Goal: Find specific page/section: Find specific page/section

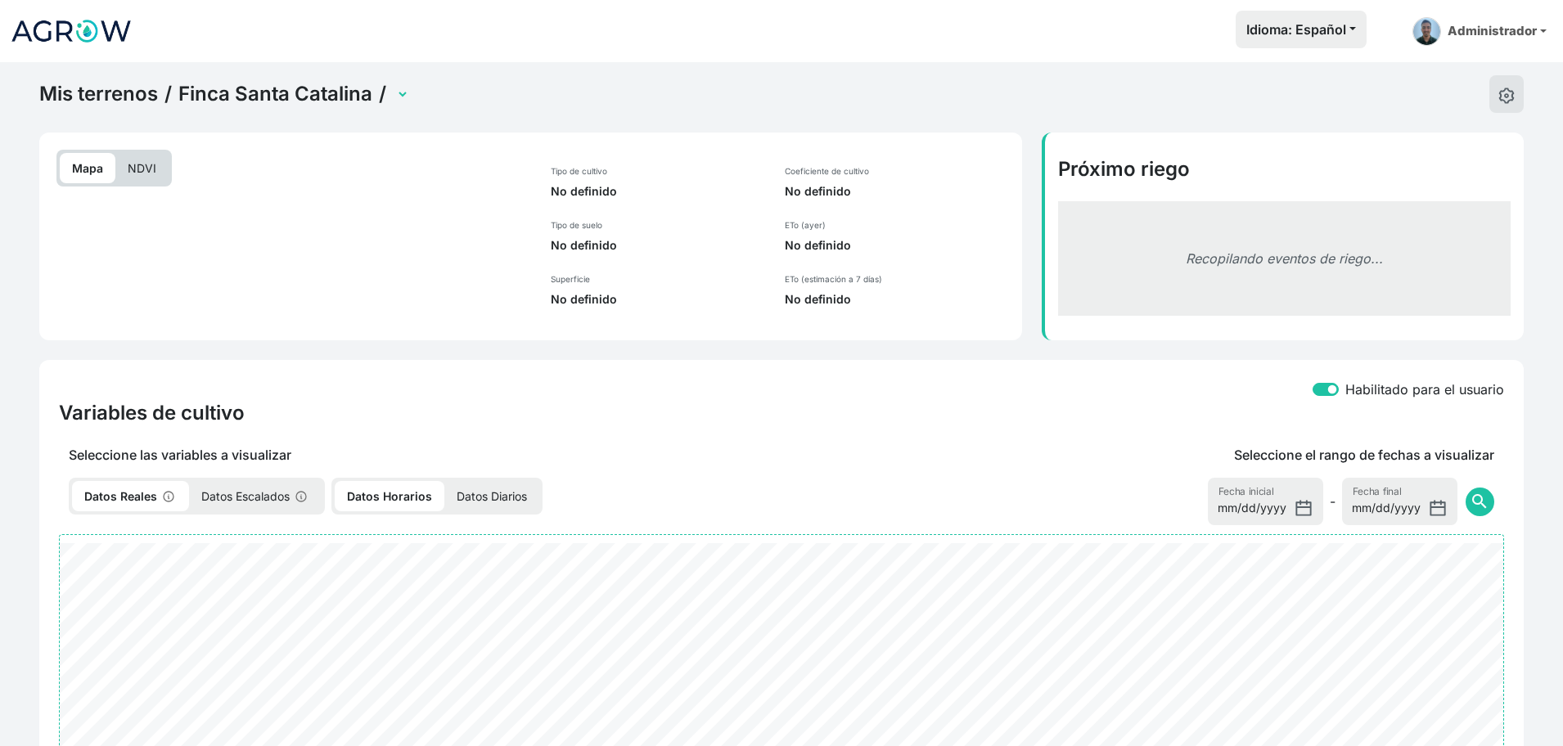
select select "2607"
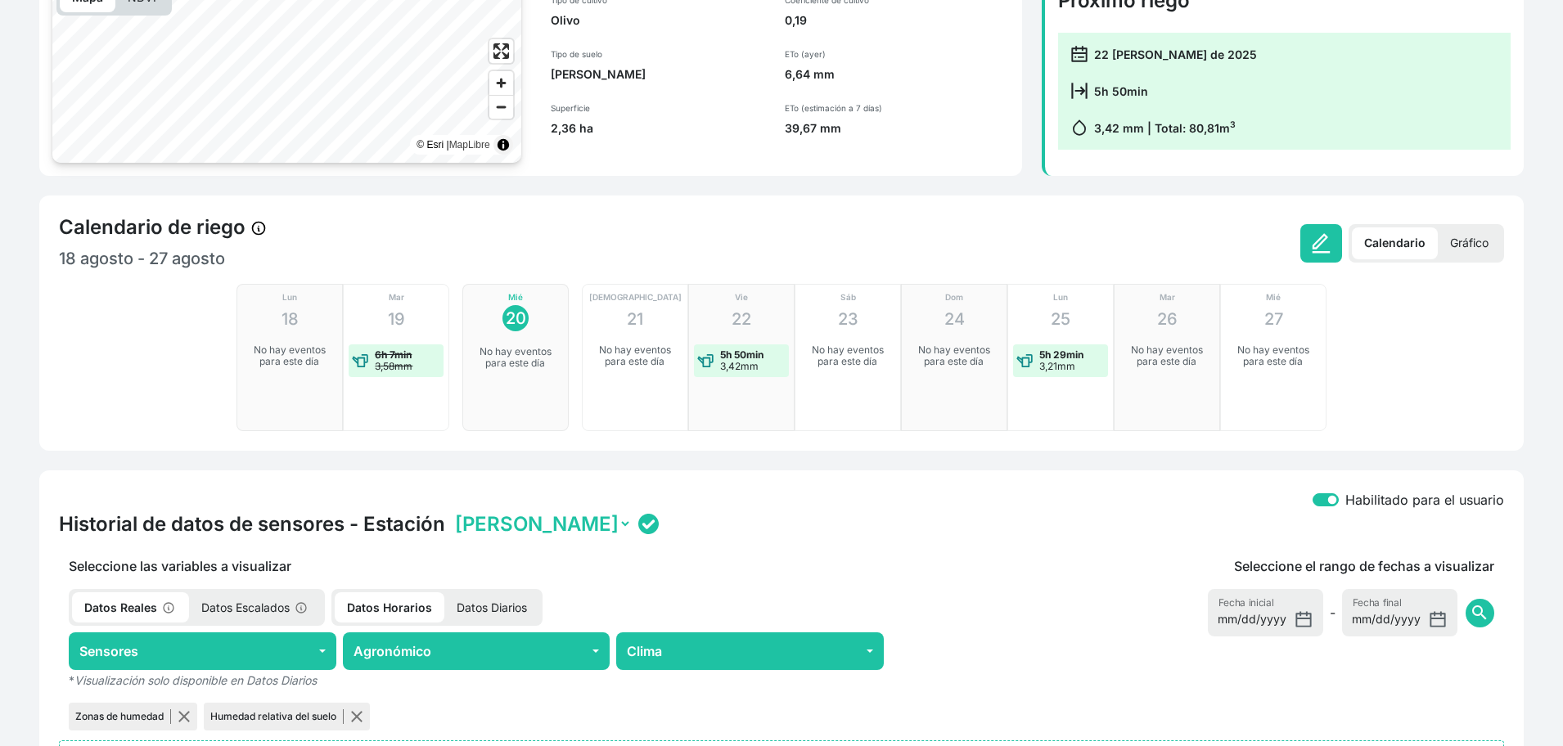
scroll to position [768, 0]
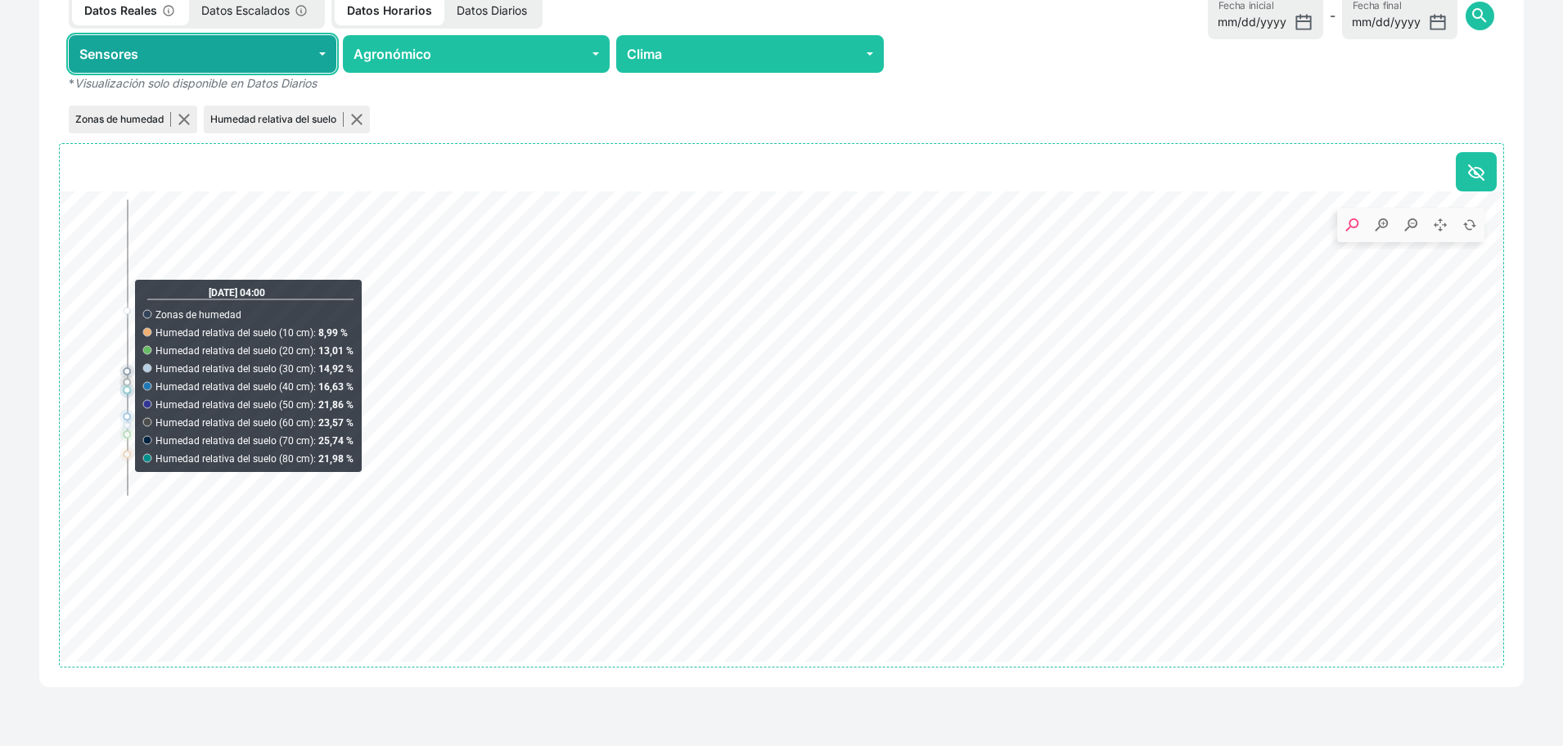
click at [208, 45] on button "Sensores" at bounding box center [203, 54] width 268 height 38
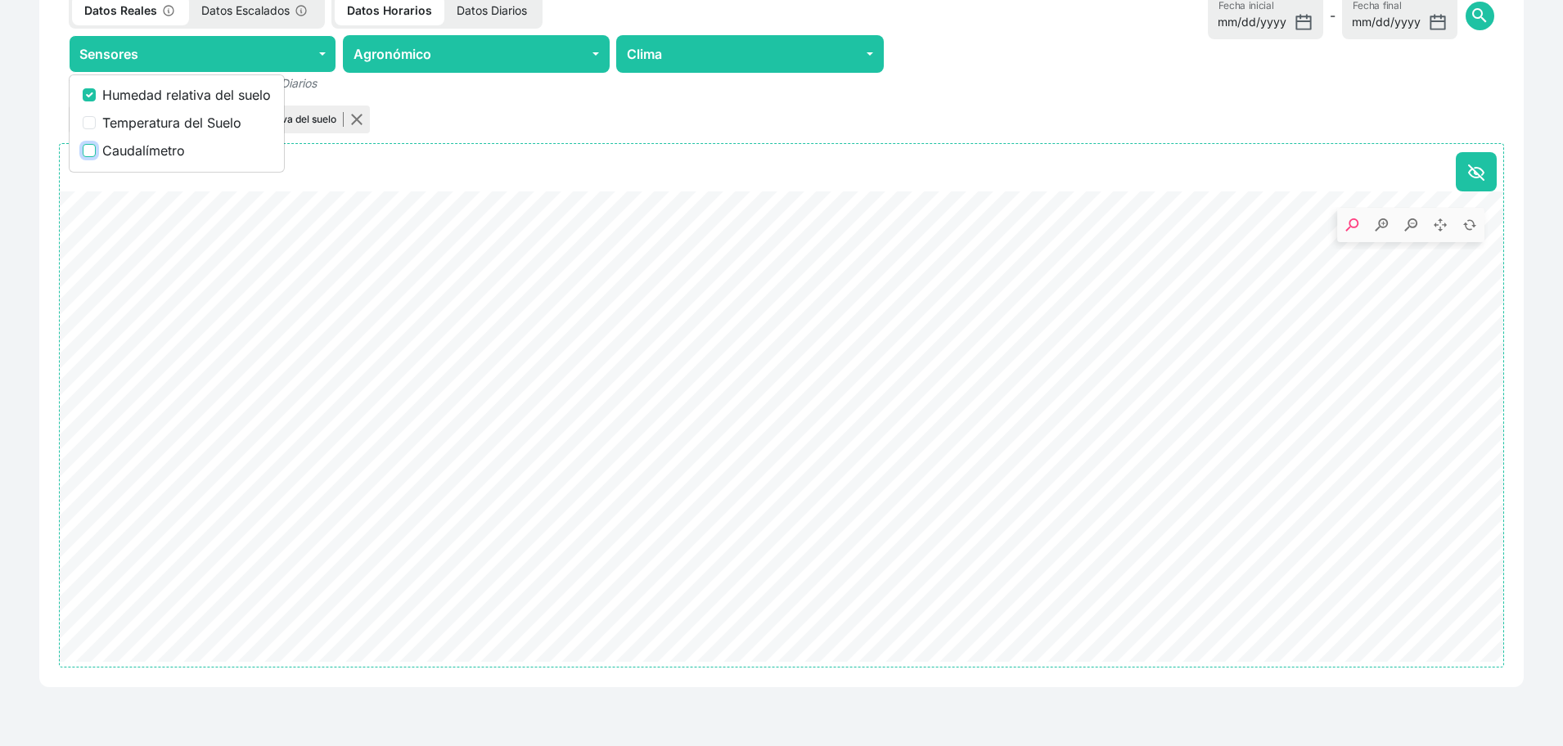
drag, startPoint x: 92, startPoint y: 153, endPoint x: 0, endPoint y: 241, distance: 127.9
click at [92, 152] on input "Caudalímetro" at bounding box center [89, 150] width 13 height 13
checkbox input "true"
drag, startPoint x: 95, startPoint y: 333, endPoint x: 1525, endPoint y: 481, distance: 1437.9
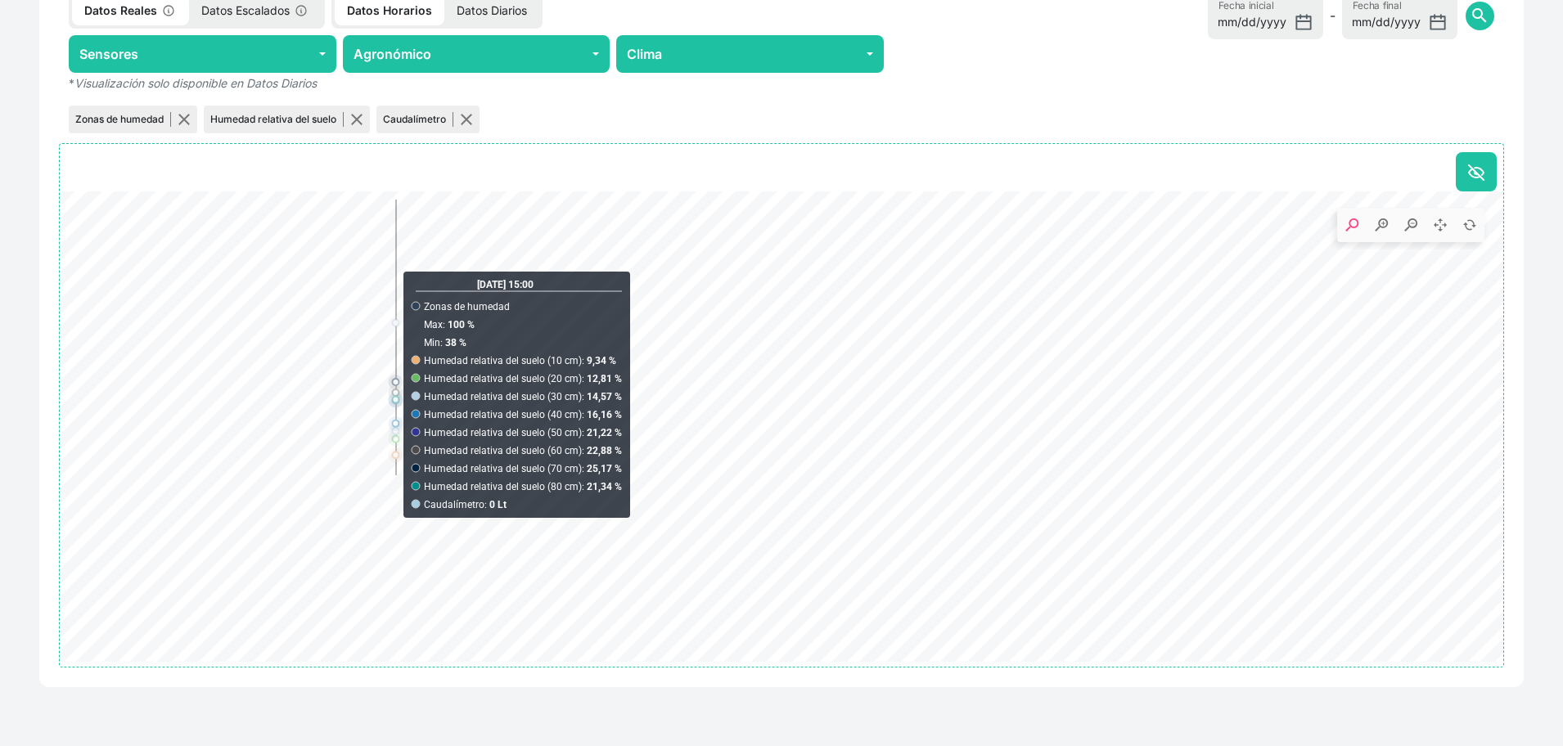
click at [398, 268] on icon ". Syncfusion interactive chart." at bounding box center [781, 309] width 1443 height 236
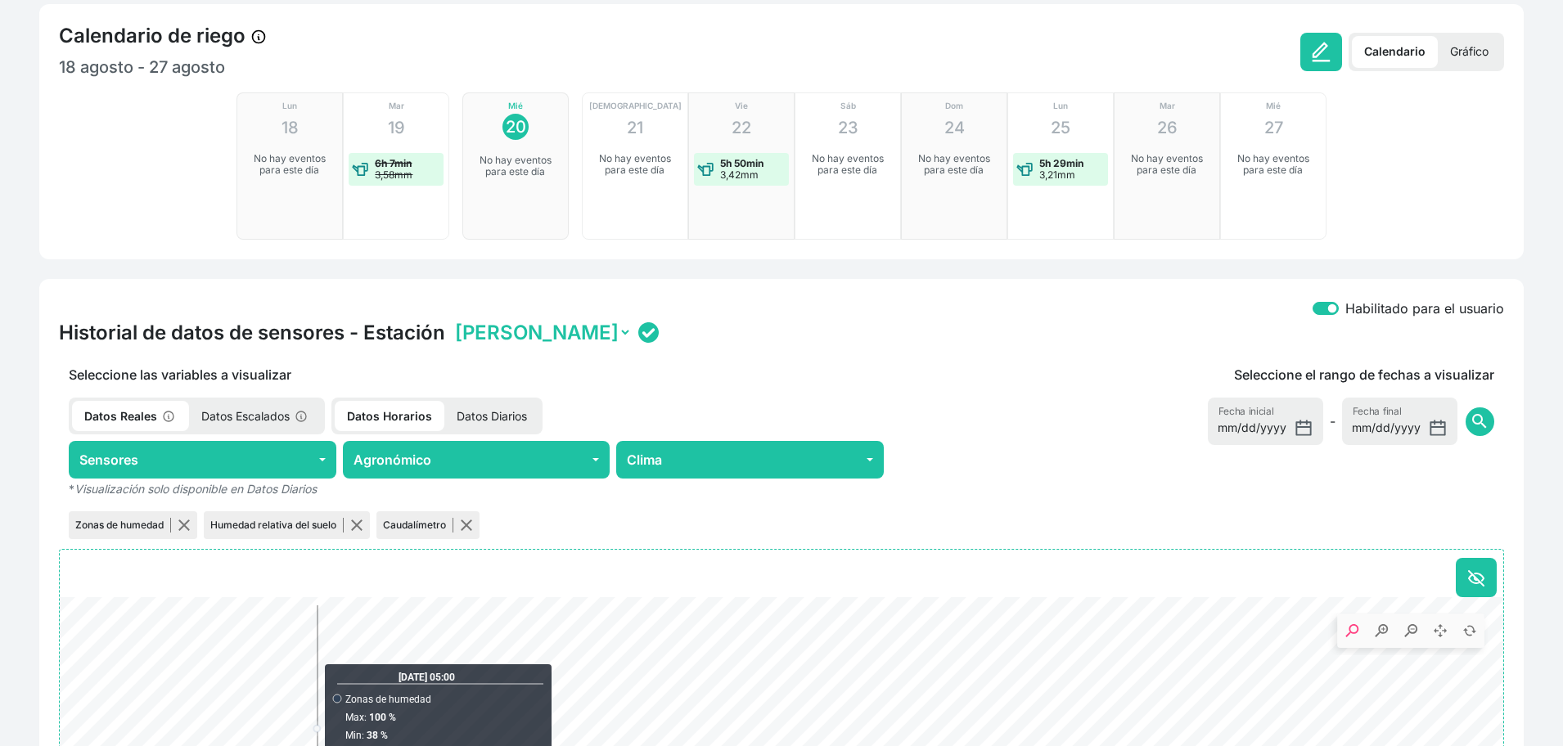
scroll to position [0, 0]
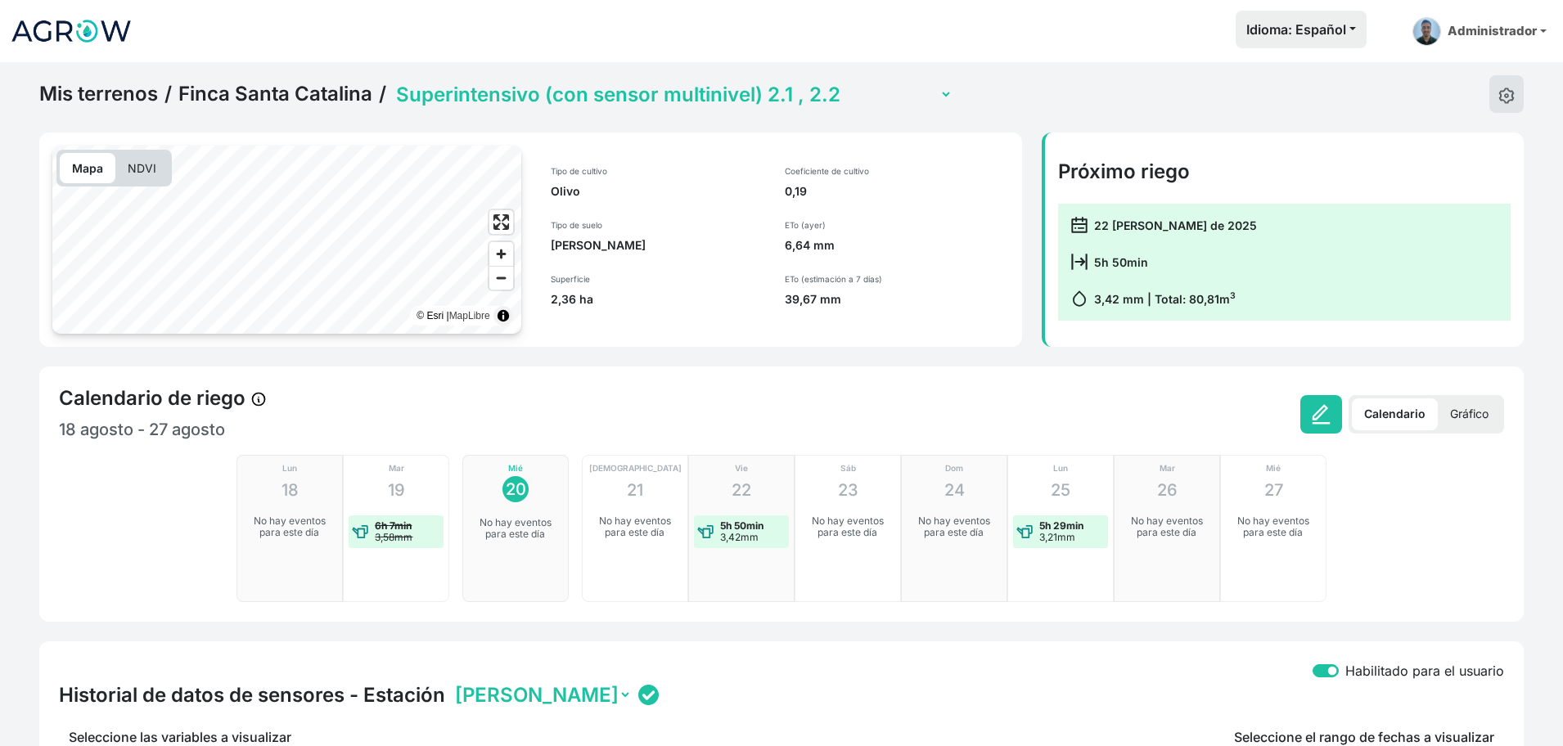
click at [98, 90] on link "Mis terrenos" at bounding box center [98, 94] width 119 height 25
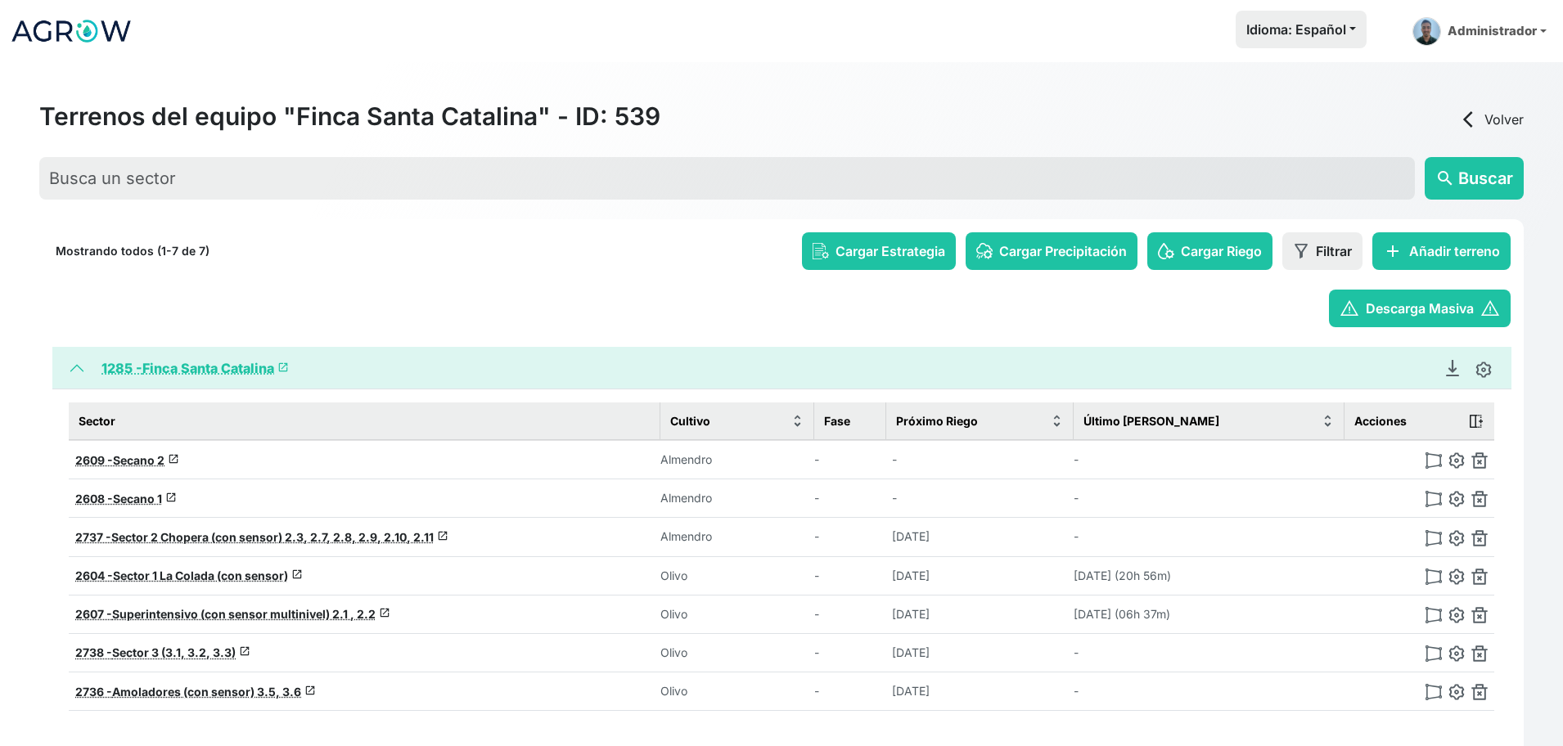
click at [1495, 119] on link "arrow_back_ios Volver" at bounding box center [1490, 120] width 65 height 20
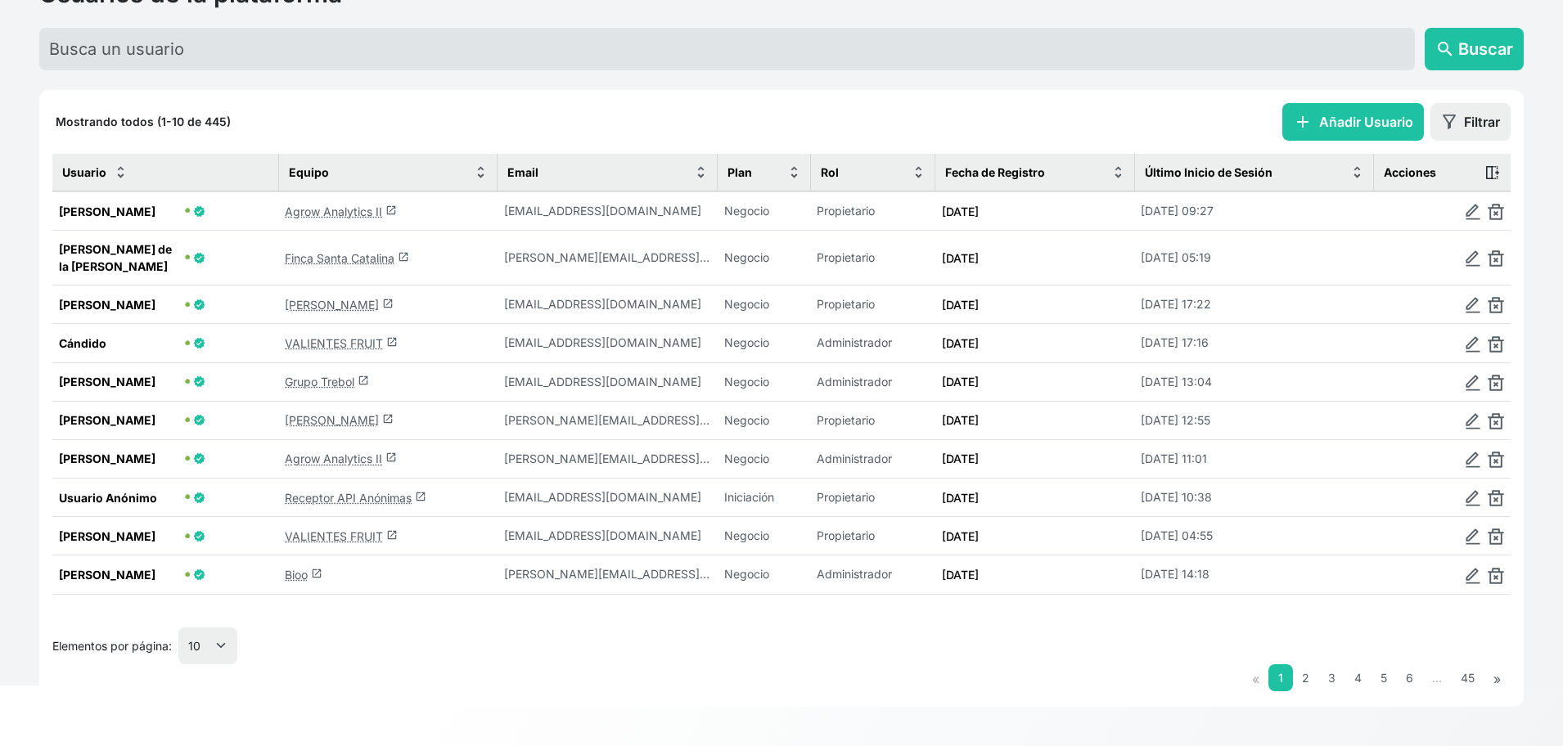
scroll to position [138, 0]
click at [209, 633] on select "10 25 50 100" at bounding box center [207, 646] width 59 height 37
select select "50"
click at [179, 664] on select "10 25 50 100" at bounding box center [207, 646] width 59 height 37
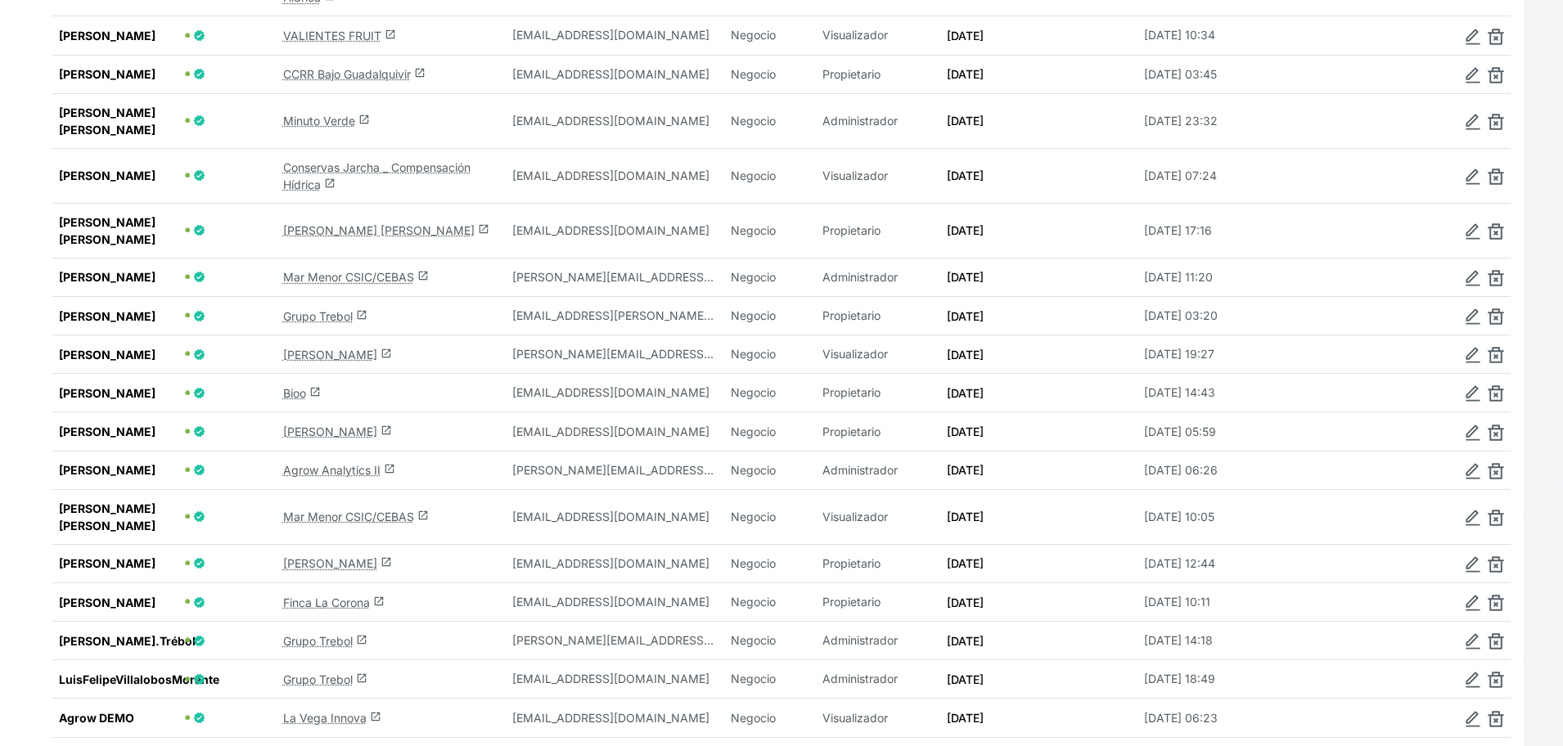
scroll to position [0, 0]
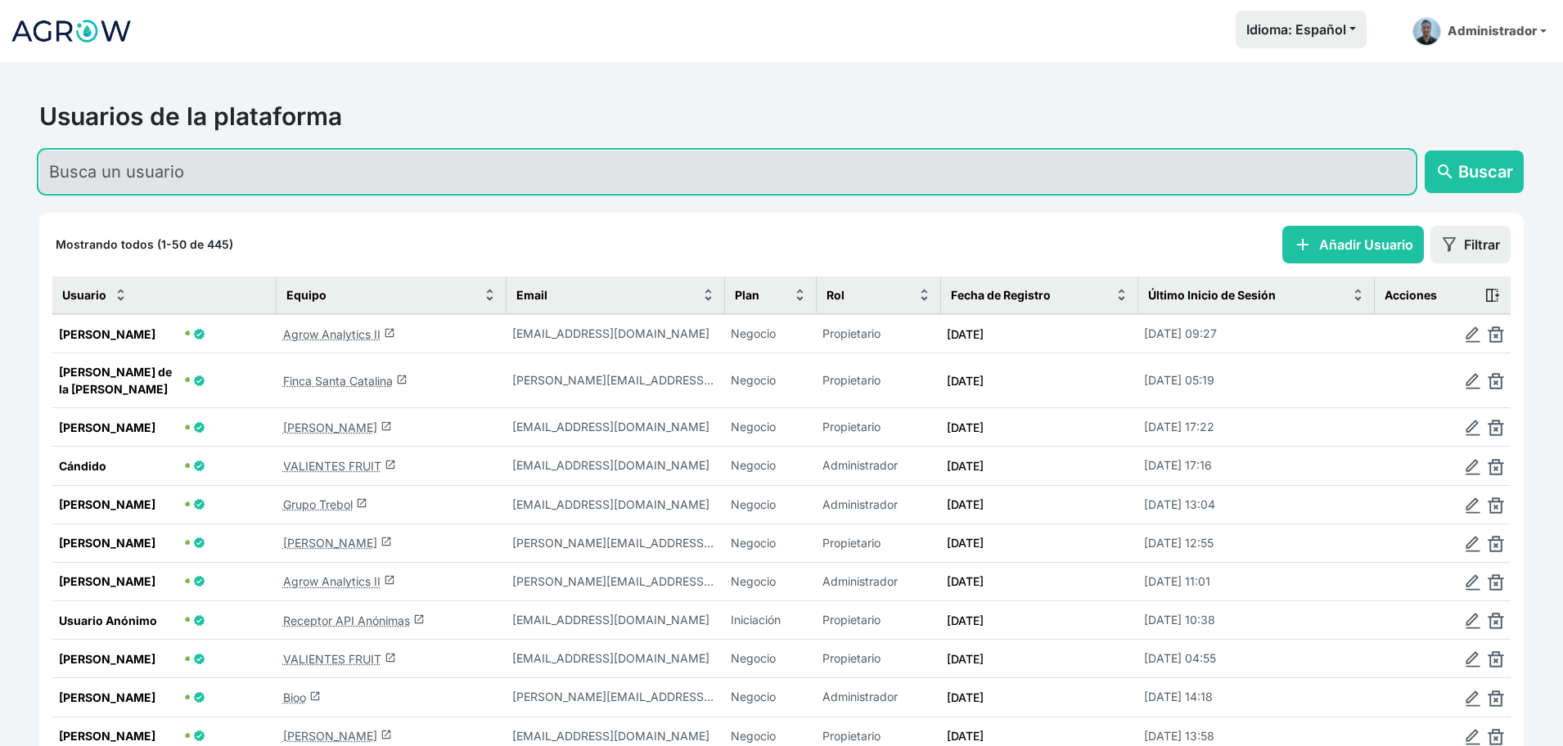
click at [227, 171] on input "text" at bounding box center [726, 172] width 1375 height 43
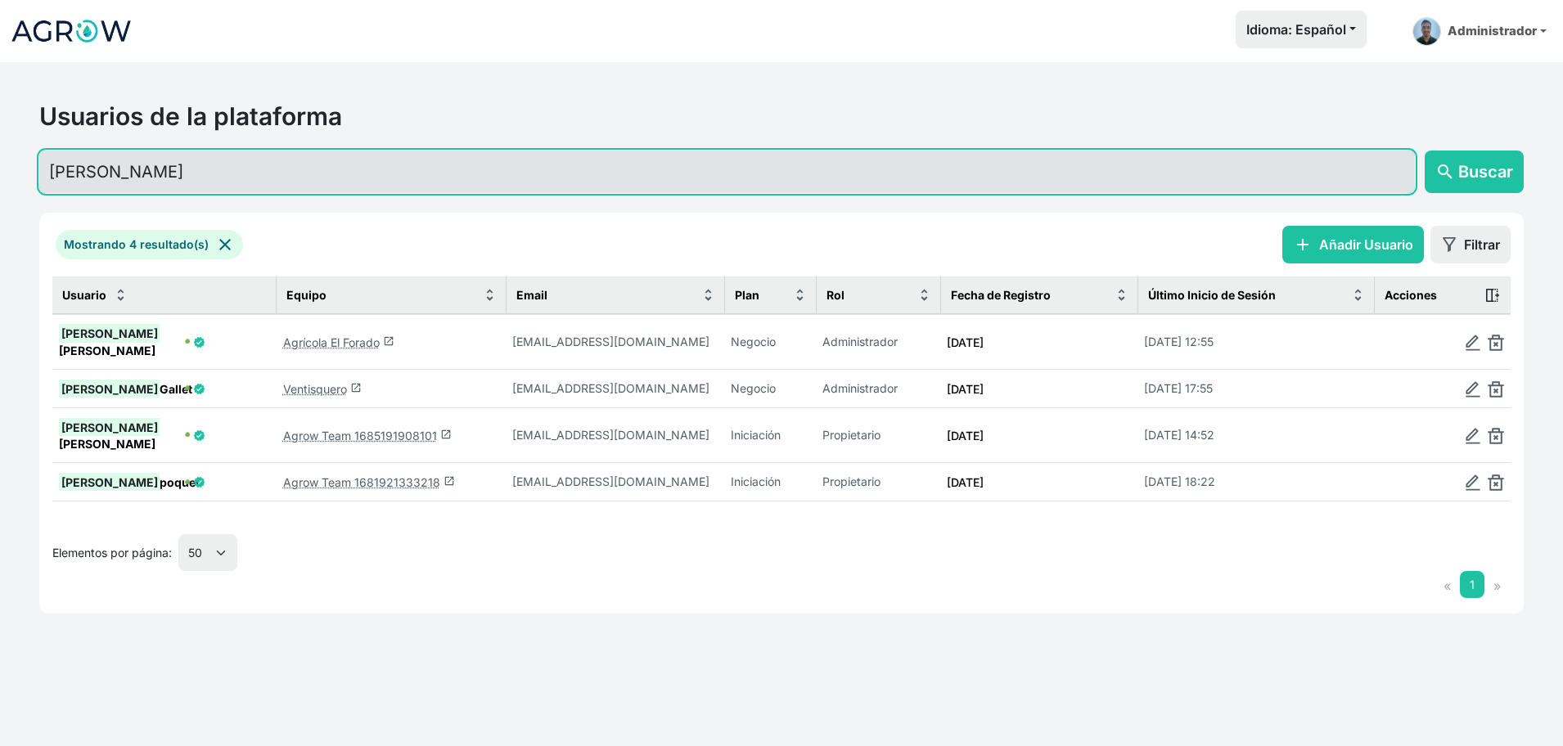
type input "[PERSON_NAME]"
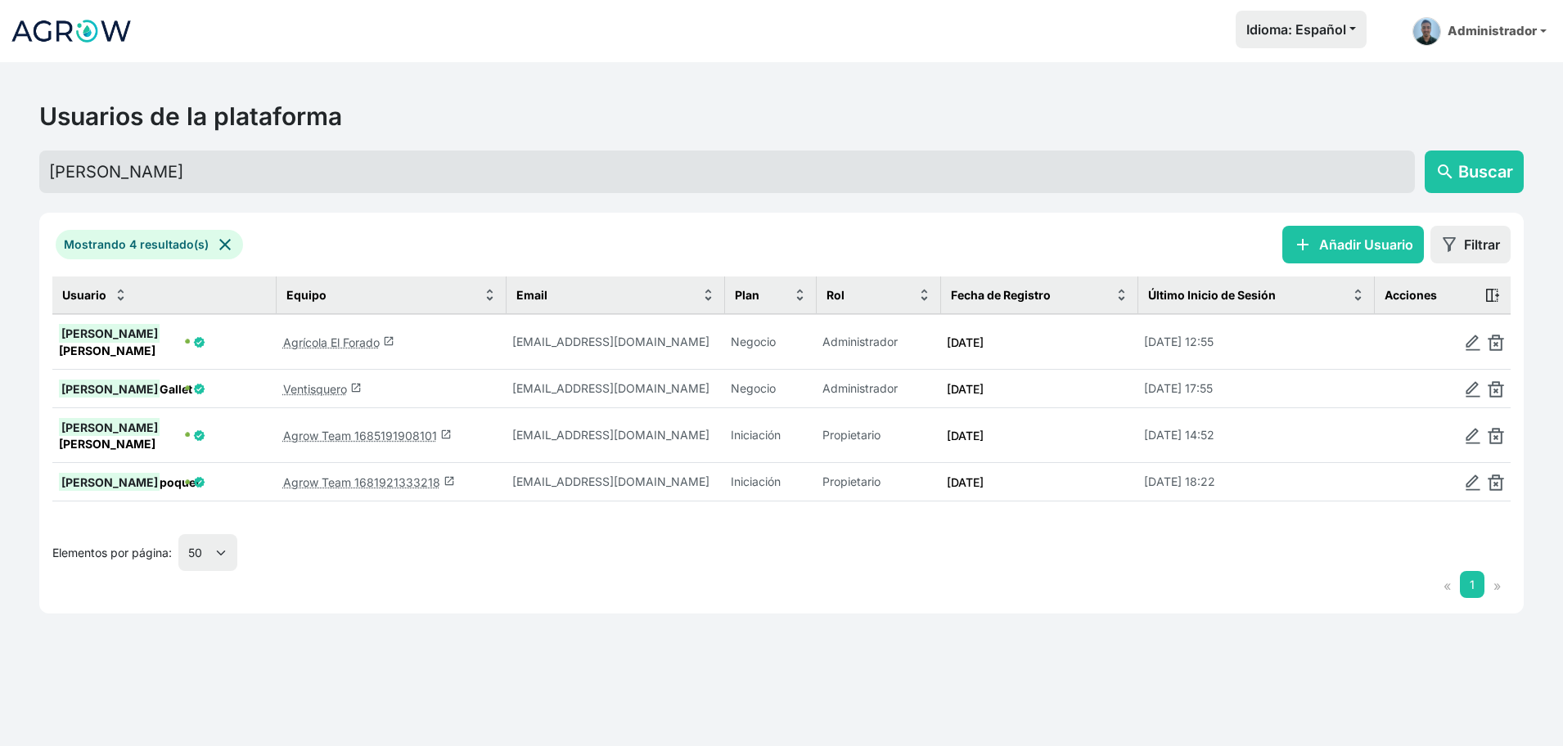
click at [308, 335] on link "Agrícola El Forado launch" at bounding box center [338, 342] width 111 height 14
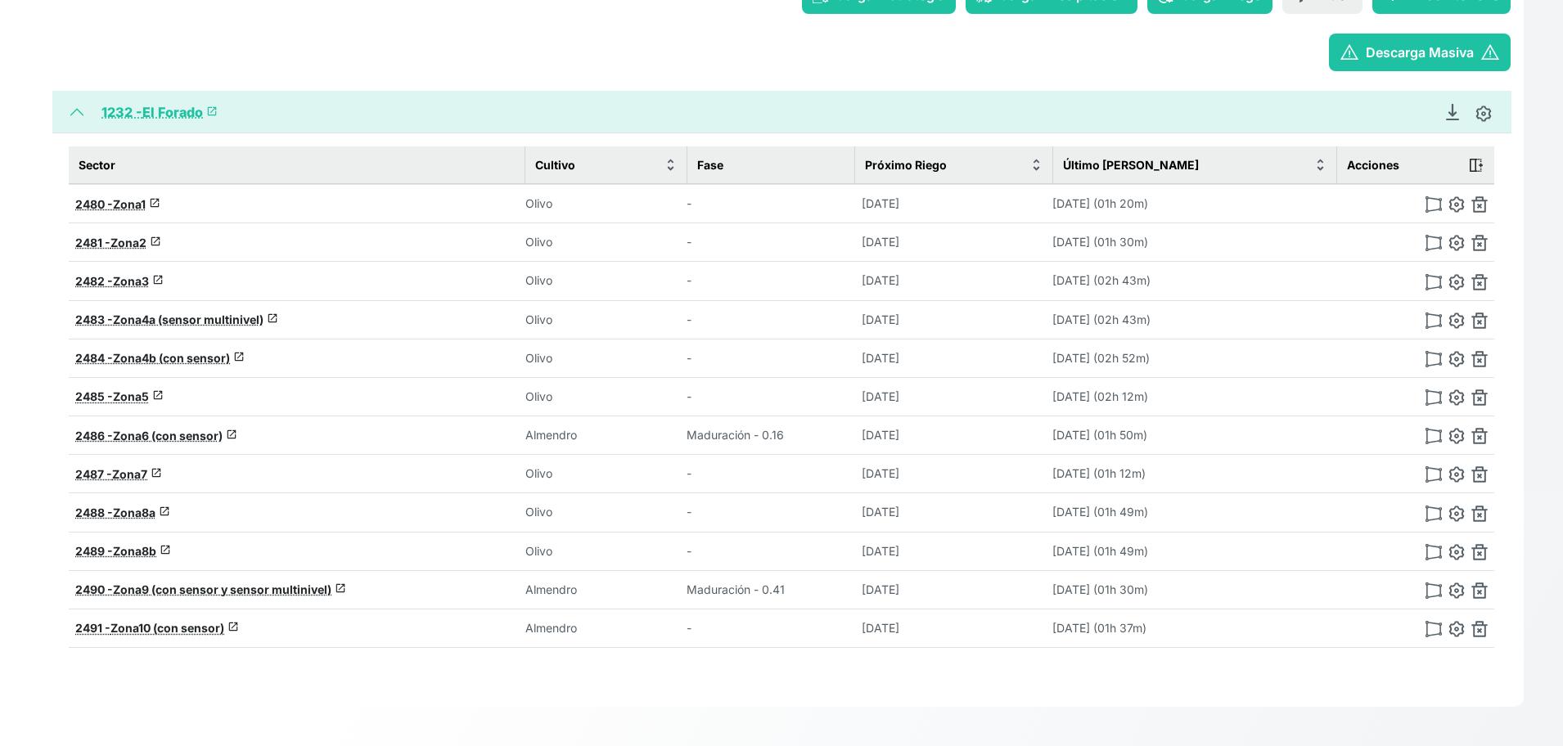
scroll to position [255, 0]
click at [220, 592] on span "Zona9 (con sensor y sensor multinivel)" at bounding box center [222, 590] width 218 height 14
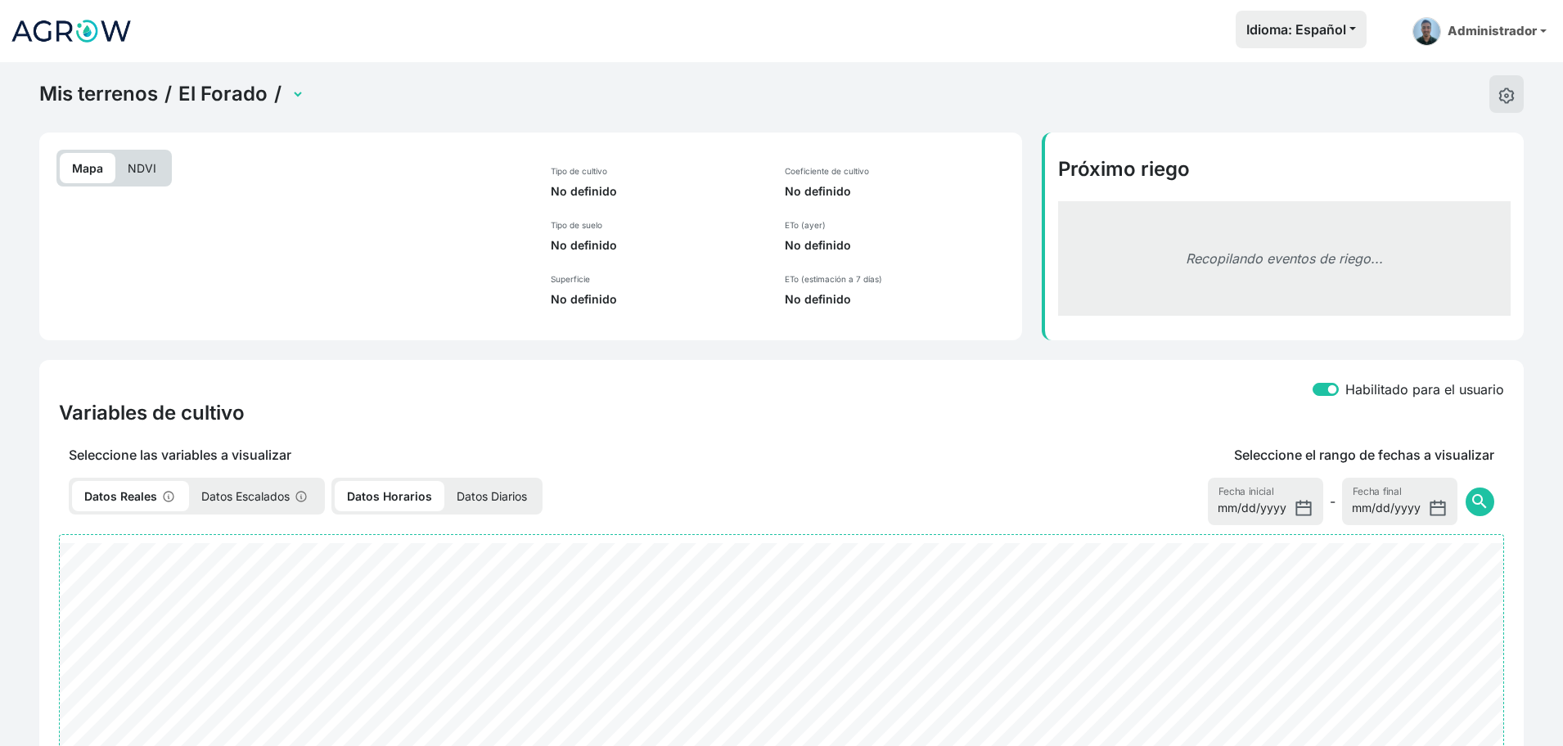
select select "2490"
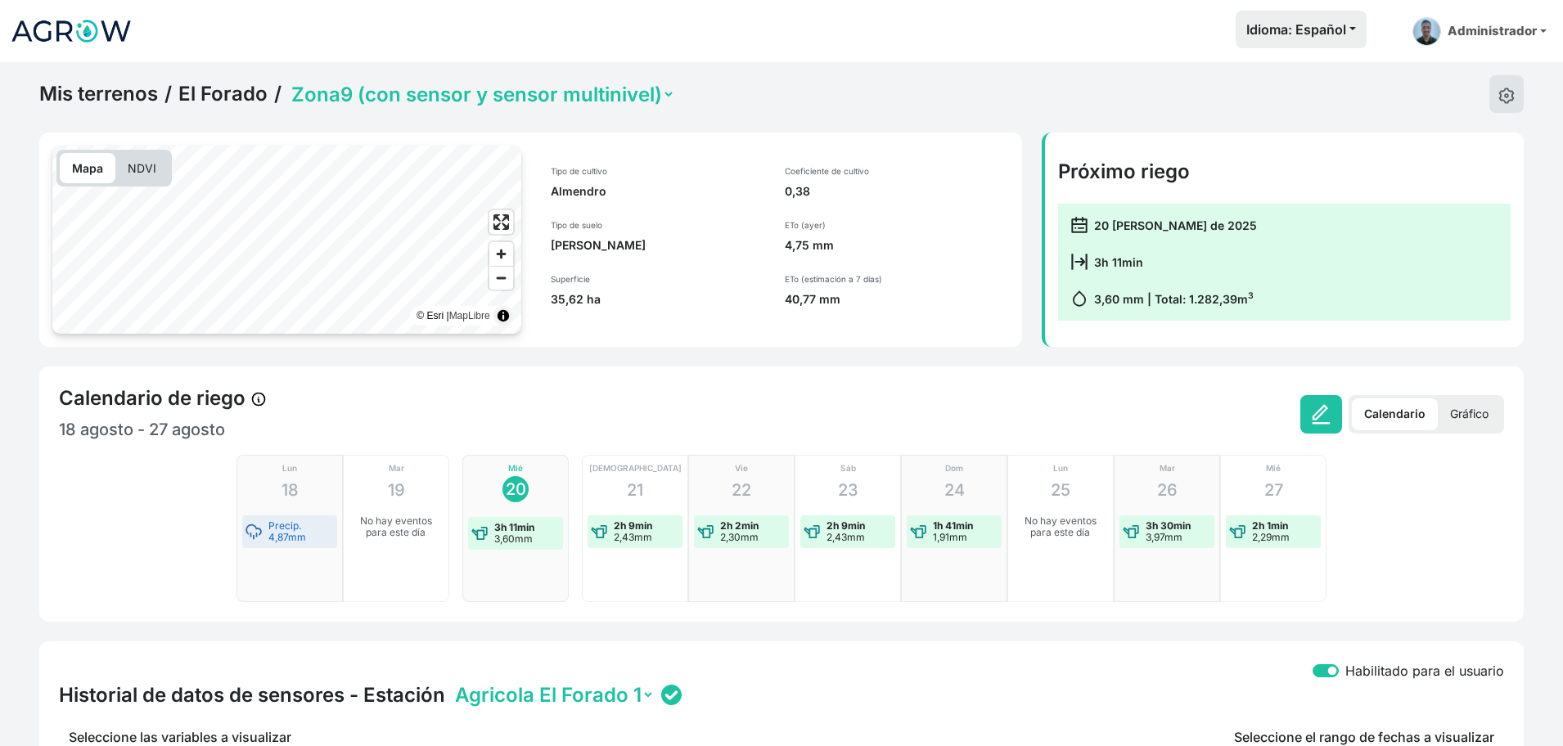
drag, startPoint x: 759, startPoint y: 179, endPoint x: 853, endPoint y: 179, distance: 94.1
click at [853, 179] on div "Tipo de cultivo Almendro Tipo de suelo Franco Arcilloso Superficie 35,62 ha Coe…" at bounding box center [775, 237] width 488 height 182
click at [879, 317] on div "Coeficiente de cultivo 0,38 ETo (ayer) 4,75 mm ETo (estimación a 7 [PERSON_NAME…" at bounding box center [897, 237] width 244 height 182
